Goal: Information Seeking & Learning: Learn about a topic

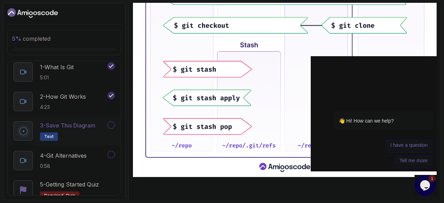
scroll to position [316, 0]
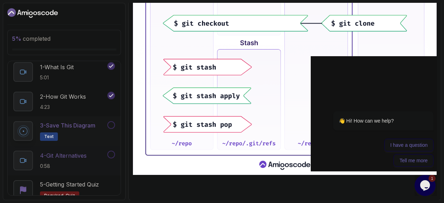
click at [72, 155] on p "4 - Git Alternatives" at bounding box center [63, 155] width 47 height 8
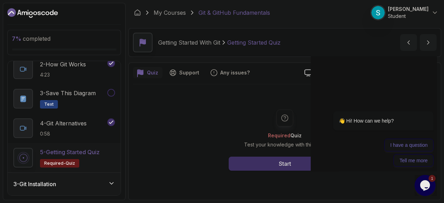
click at [276, 166] on button "Start" at bounding box center [284, 163] width 112 height 14
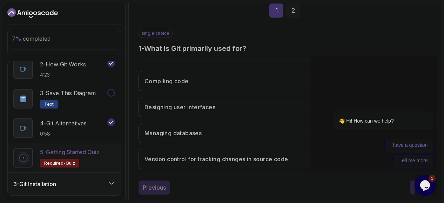
scroll to position [120, 0]
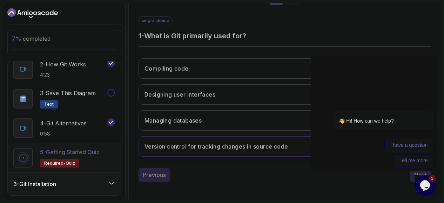
click at [174, 147] on h3 "Version control for tracking changes in source code" at bounding box center [215, 146] width 143 height 8
click at [416, 171] on div "Next" at bounding box center [420, 174] width 13 height 8
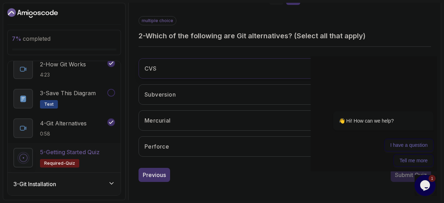
click at [244, 68] on button "CVS" at bounding box center [284, 68] width 292 height 20
click at [233, 93] on button "Subversion" at bounding box center [284, 94] width 292 height 20
click at [221, 128] on button "Mercurial" at bounding box center [284, 120] width 292 height 20
click at [211, 153] on button "Perforce" at bounding box center [284, 146] width 292 height 20
click at [397, 177] on button "Submit Quiz" at bounding box center [410, 174] width 40 height 14
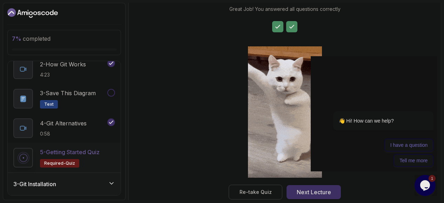
click at [306, 187] on div "Next Lecture" at bounding box center [313, 191] width 34 height 8
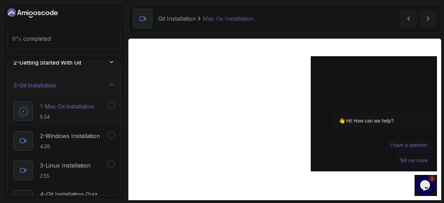
scroll to position [33, 0]
click at [62, 131] on p "2 - Windows Installation" at bounding box center [70, 135] width 60 height 8
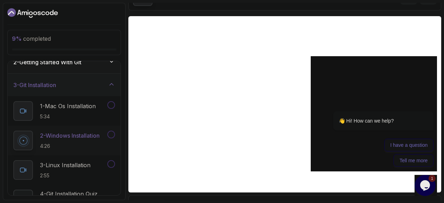
scroll to position [74, 0]
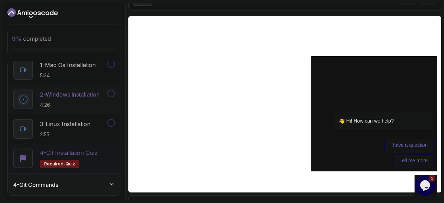
click at [78, 152] on p "4 - Git Installation Quiz" at bounding box center [68, 152] width 57 height 8
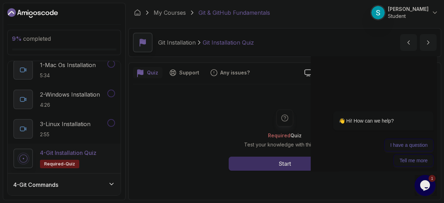
click at [277, 167] on button "Start" at bounding box center [284, 163] width 112 height 14
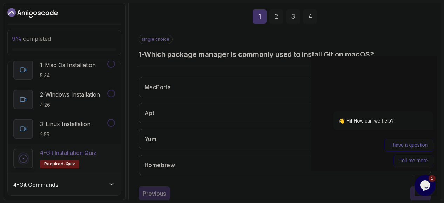
scroll to position [120, 0]
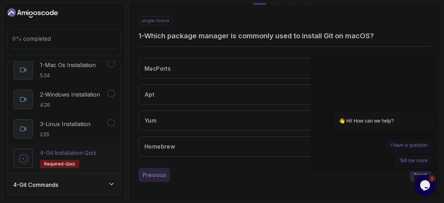
click at [256, 62] on button "MacPorts" at bounding box center [284, 68] width 292 height 20
click at [414, 175] on div "1 Opens Chat This icon Opens the chat window." at bounding box center [425, 184] width 22 height 21
click at [414, 171] on div "Next" at bounding box center [420, 174] width 13 height 8
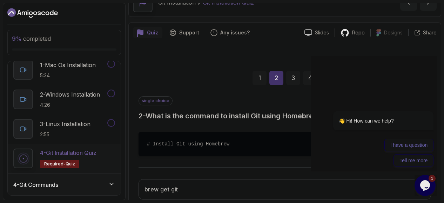
scroll to position [13, 0]
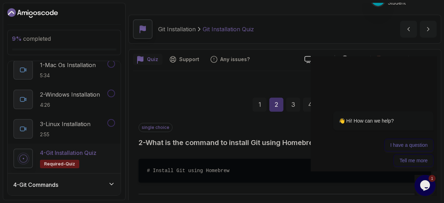
click at [259, 102] on div "1" at bounding box center [259, 104] width 14 height 14
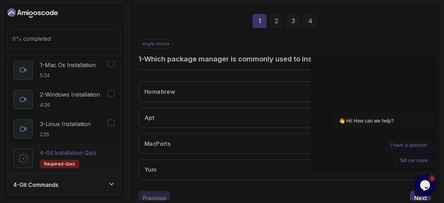
scroll to position [97, 0]
click at [226, 89] on button "Homebrew" at bounding box center [284, 91] width 292 height 20
click at [413, 196] on button "Next" at bounding box center [420, 197] width 21 height 14
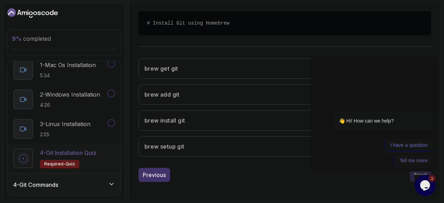
scroll to position [116, 0]
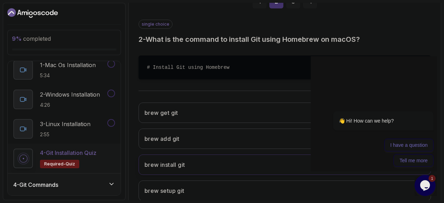
click at [243, 162] on button "brew install git" at bounding box center [284, 164] width 292 height 20
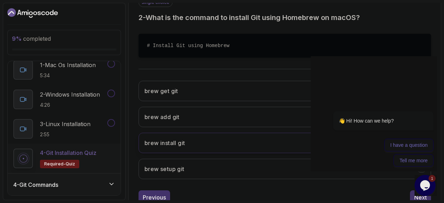
scroll to position [160, 0]
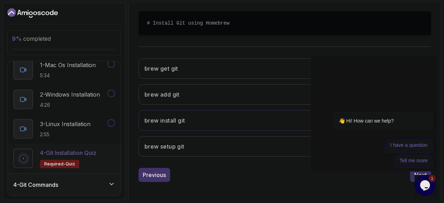
click at [413, 172] on button "Next" at bounding box center [420, 174] width 21 height 14
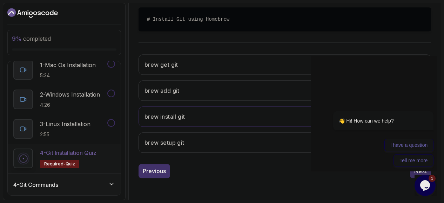
scroll to position [120, 0]
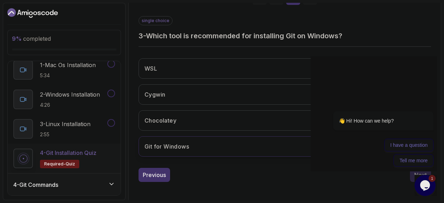
click at [223, 147] on button "Git for Windows" at bounding box center [284, 146] width 292 height 20
click at [416, 170] on div "👋 Hi! How can we help? I have a question Tell me more" at bounding box center [373, 113] width 126 height 115
click at [414, 173] on div "Next" at bounding box center [420, 174] width 13 height 8
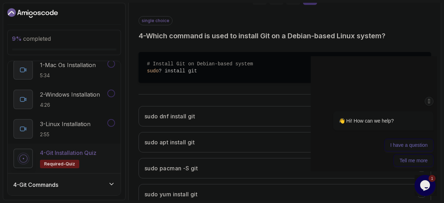
click at [430, 100] on icon "Chat attention grabber" at bounding box center [429, 100] width 6 height 7
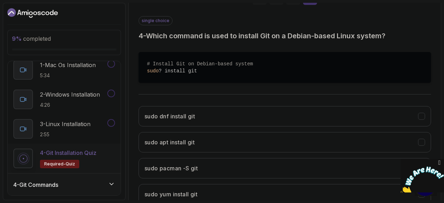
click at [438, 160] on icon "Close" at bounding box center [439, 162] width 6 height 7
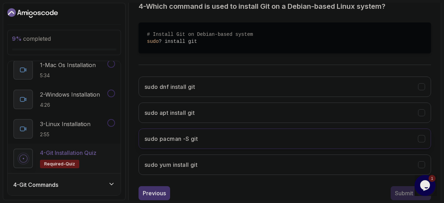
scroll to position [149, 0]
click at [288, 111] on button "sudo apt install git" at bounding box center [284, 112] width 292 height 20
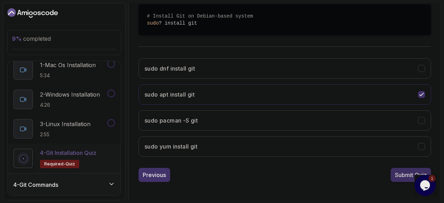
click at [391, 172] on button "Submit Quiz" at bounding box center [410, 174] width 40 height 14
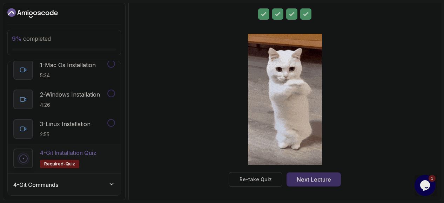
click at [323, 181] on div "Next Lecture" at bounding box center [313, 179] width 34 height 8
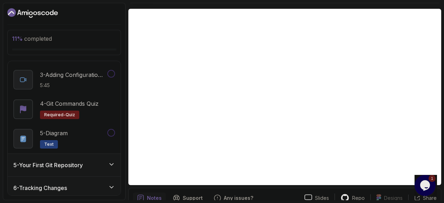
scroll to position [42, 0]
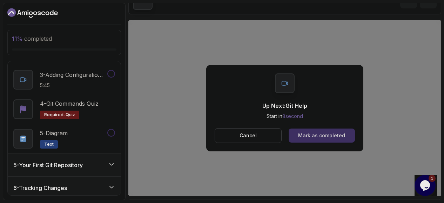
click at [325, 131] on button "Mark as completed" at bounding box center [321, 135] width 66 height 14
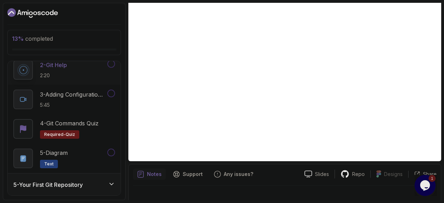
scroll to position [82, 0]
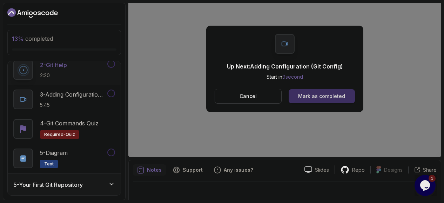
click at [322, 95] on div "Mark as completed" at bounding box center [321, 95] width 47 height 7
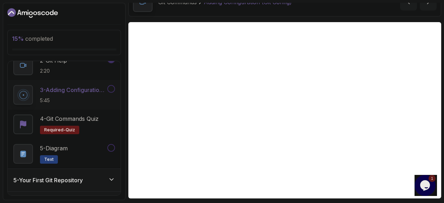
scroll to position [40, 0]
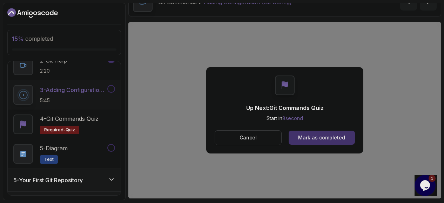
click at [257, 137] on button "Cancel" at bounding box center [247, 137] width 67 height 15
